Goal: Find specific page/section: Find specific page/section

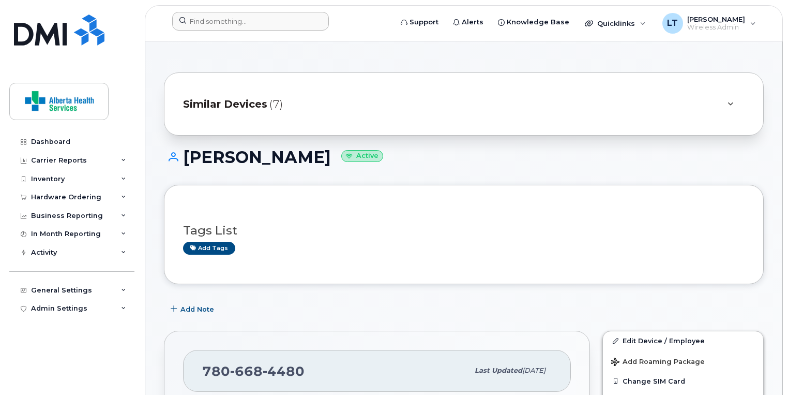
scroll to position [398, 0]
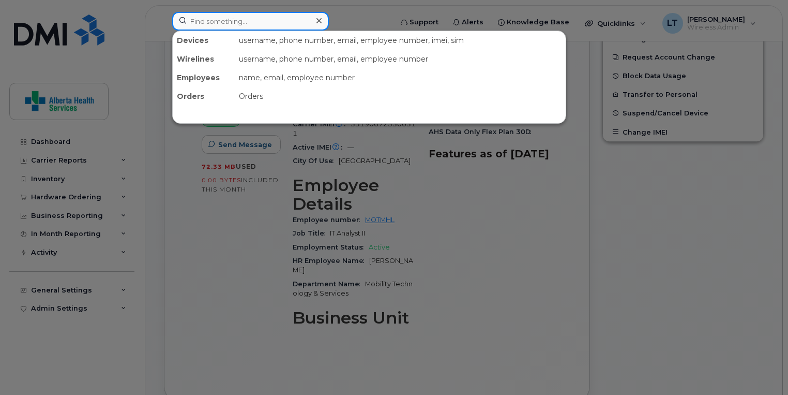
click at [219, 25] on input at bounding box center [250, 21] width 157 height 19
paste input "(587) 941-1848"
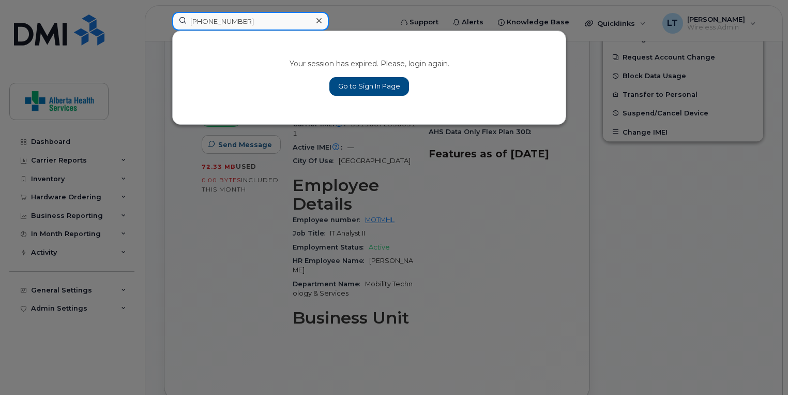
type input "(587) 941-1848"
click at [366, 86] on link "Go to Sign In Page" at bounding box center [369, 86] width 80 height 19
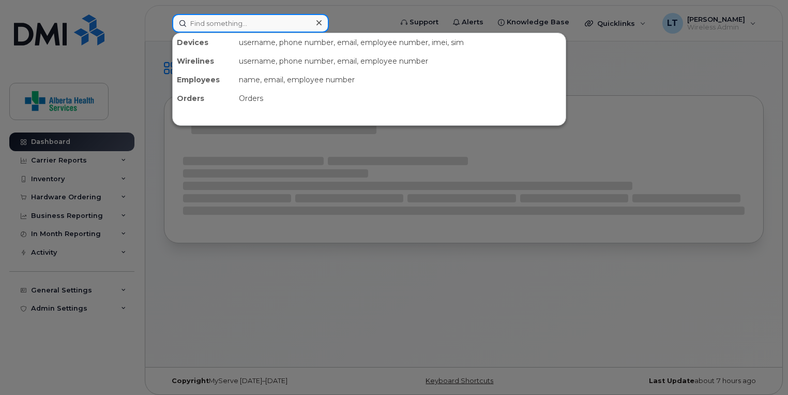
click at [281, 24] on input at bounding box center [250, 23] width 157 height 19
paste input "[PHONE_NUMBER]"
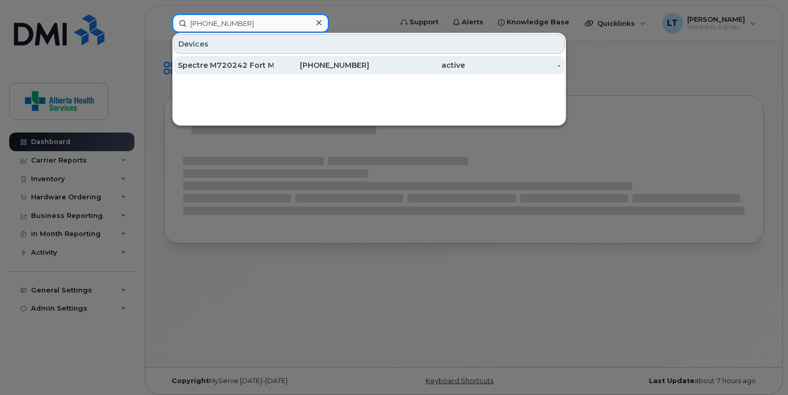
type input "[PHONE_NUMBER]"
click at [266, 62] on div "Spectre M720242 Fort Mc [PERSON_NAME]" at bounding box center [226, 65] width 96 height 10
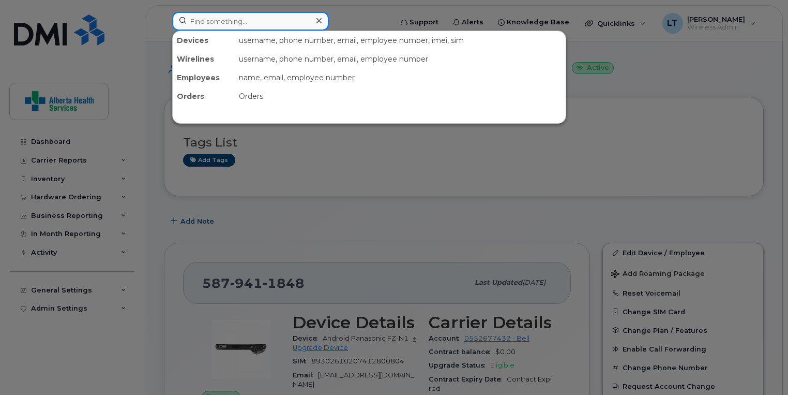
click at [241, 23] on input at bounding box center [250, 21] width 157 height 19
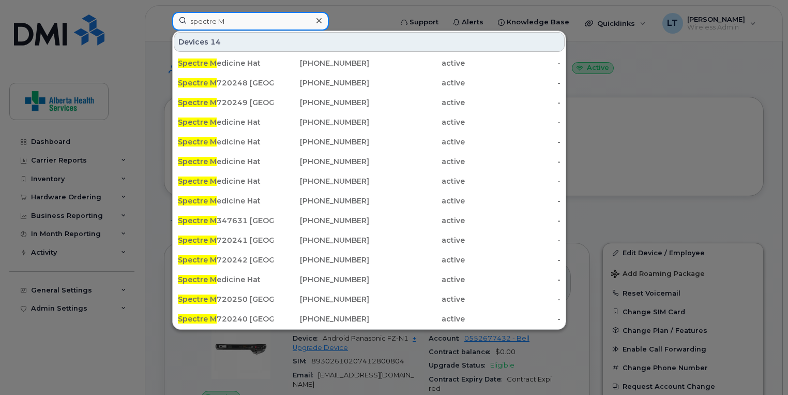
type input "spectre M"
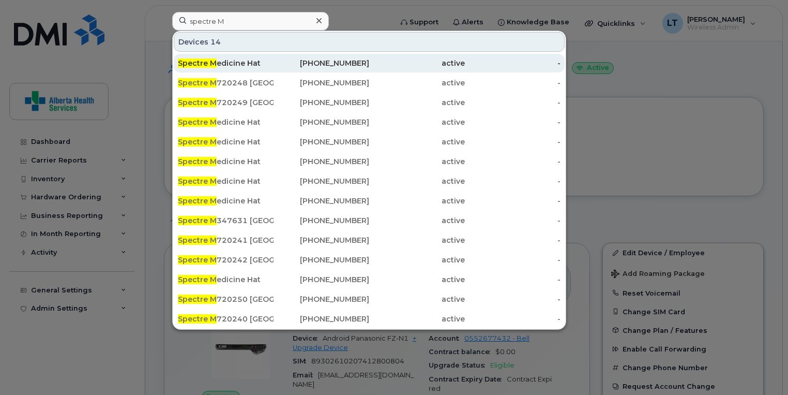
click at [226, 61] on div "Spectre M edicine Hat" at bounding box center [226, 63] width 96 height 10
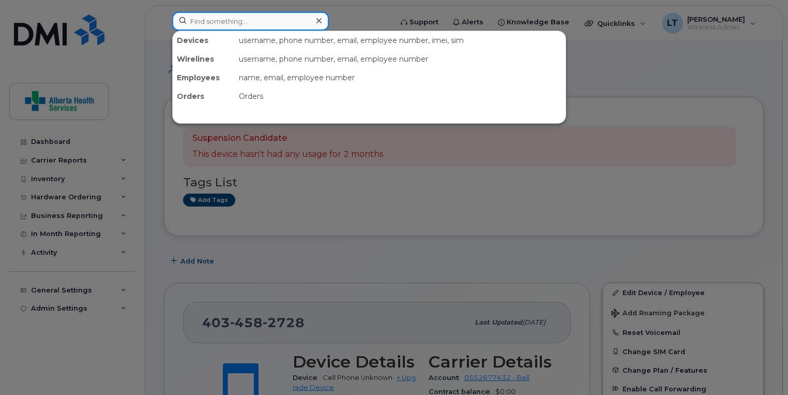
click at [276, 21] on input at bounding box center [250, 21] width 157 height 19
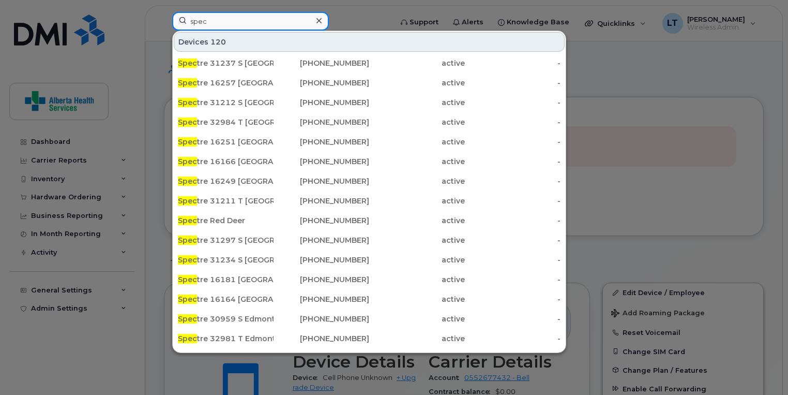
drag, startPoint x: 216, startPoint y: 19, endPoint x: 47, endPoint y: 18, distance: 168.6
click at [164, 18] on div "spec Devices 120 Spec tre 31237 S [GEOGRAPHIC_DATA] . [PHONE_NUMBER] active - S…" at bounding box center [279, 23] width 230 height 23
paste input "M720240"
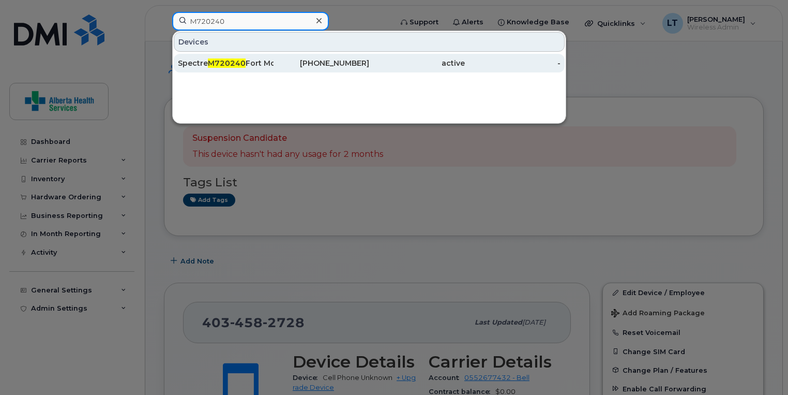
type input "M720240"
click at [205, 60] on div "Spectre M720240 Fort Mc [PERSON_NAME]" at bounding box center [226, 63] width 96 height 10
